Goal: Task Accomplishment & Management: Manage account settings

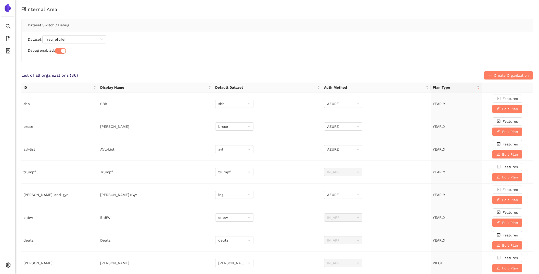
scroll to position [212, 0]
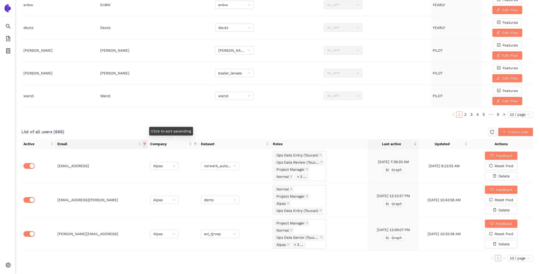
click at [146, 142] on icon "filter" at bounding box center [144, 143] width 3 height 3
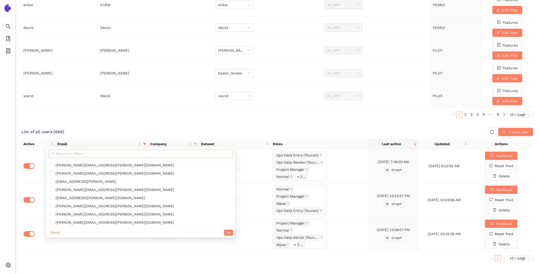
click at [106, 150] on span at bounding box center [140, 153] width 185 height 8
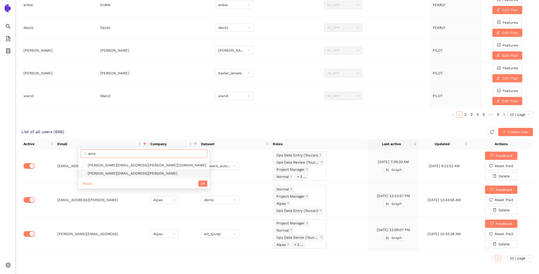
type input "amo"
click at [115, 174] on span "[PERSON_NAME][EMAIL_ADDRESS][PERSON_NAME]" at bounding box center [132, 173] width 92 height 4
checkbox input "true"
click at [201, 184] on span "OK" at bounding box center [203, 183] width 5 height 6
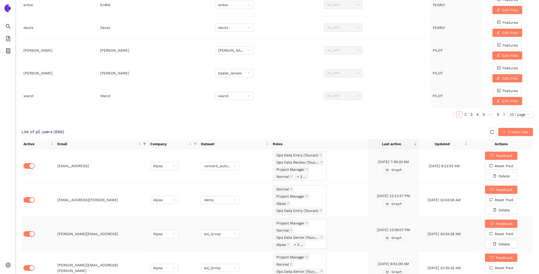
scroll to position [247, 0]
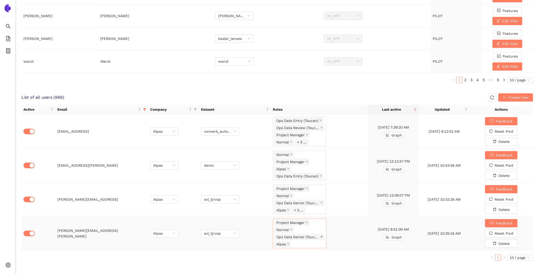
click at [323, 235] on icon "close" at bounding box center [322, 236] width 3 height 3
click at [323, 233] on div "Project Manager Normal Alpas" at bounding box center [300, 232] width 54 height 15
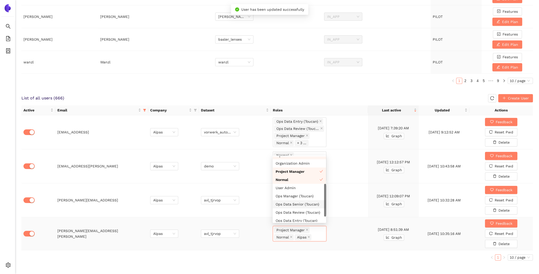
scroll to position [16, 0]
click at [312, 215] on div "Ops Data Entry (Toucan)" at bounding box center [299, 218] width 47 height 6
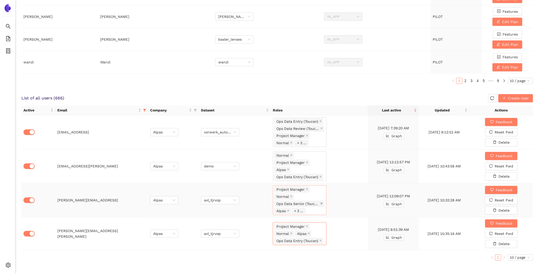
click at [321, 202] on icon "close" at bounding box center [322, 203] width 3 height 3
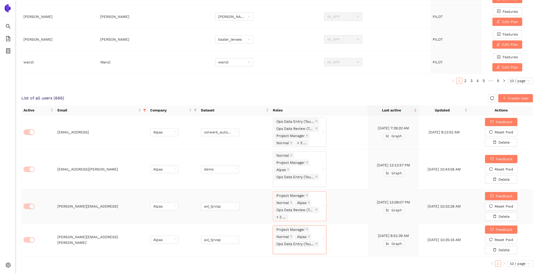
click at [320, 201] on div "Project Manager Normal Alpas Ops Data Review (Toucan) + 2 ..." at bounding box center [297, 206] width 46 height 29
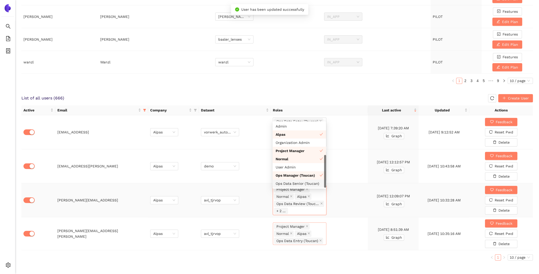
click at [306, 180] on div "Ops Data Senior (Toucan)" at bounding box center [299, 183] width 47 height 6
click at [353, 175] on td "Normal Project Manager Alpas Ops Data Entry (Toucan)" at bounding box center [319, 166] width 97 height 34
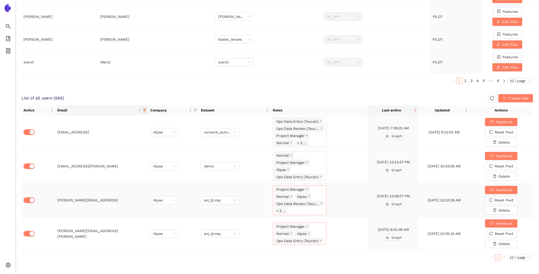
click at [144, 109] on icon "filter" at bounding box center [144, 110] width 3 height 3
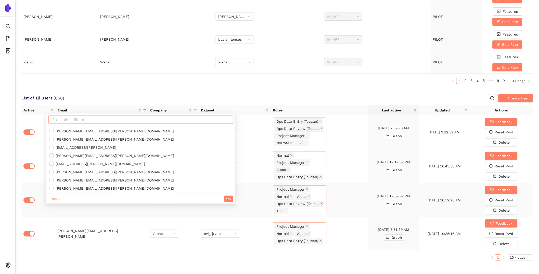
click at [115, 121] on input "text" at bounding box center [143, 120] width 174 height 6
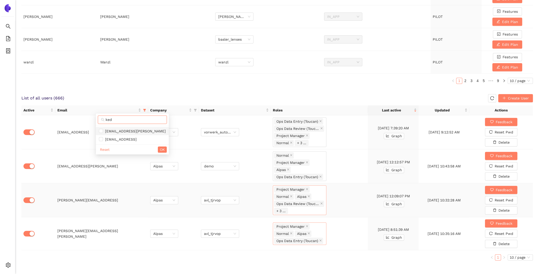
type input "ked"
click at [117, 132] on span "[EMAIL_ADDRESS][PERSON_NAME]" at bounding box center [134, 131] width 63 height 4
checkbox input "true"
click at [160, 151] on span "OK" at bounding box center [162, 149] width 5 height 6
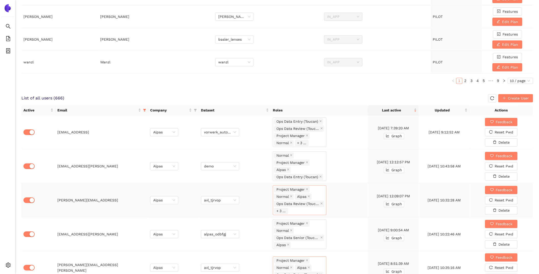
scroll to position [280, 0]
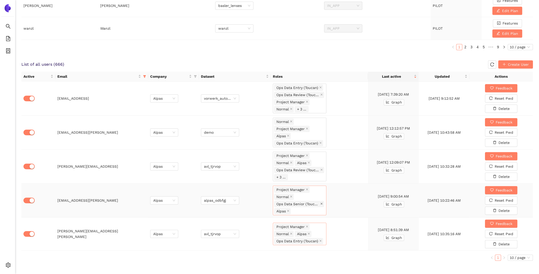
click at [321, 202] on icon "close" at bounding box center [322, 203] width 2 height 2
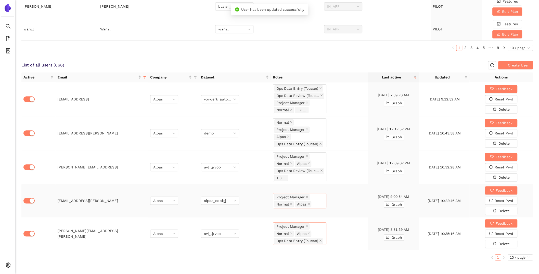
click at [321, 201] on div "Project Manager Normal Alpas" at bounding box center [299, 200] width 51 height 14
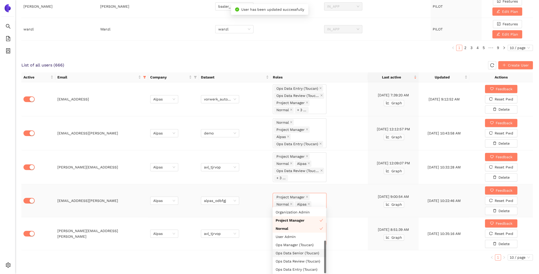
scroll to position [16, 0]
click at [297, 261] on div "Ops Data Review (Toucan)" at bounding box center [299, 261] width 47 height 6
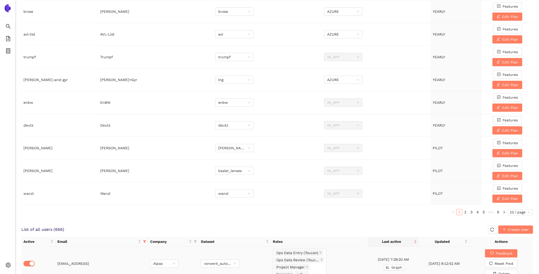
scroll to position [0, 0]
